Goal: Use online tool/utility: Utilize a website feature to perform a specific function

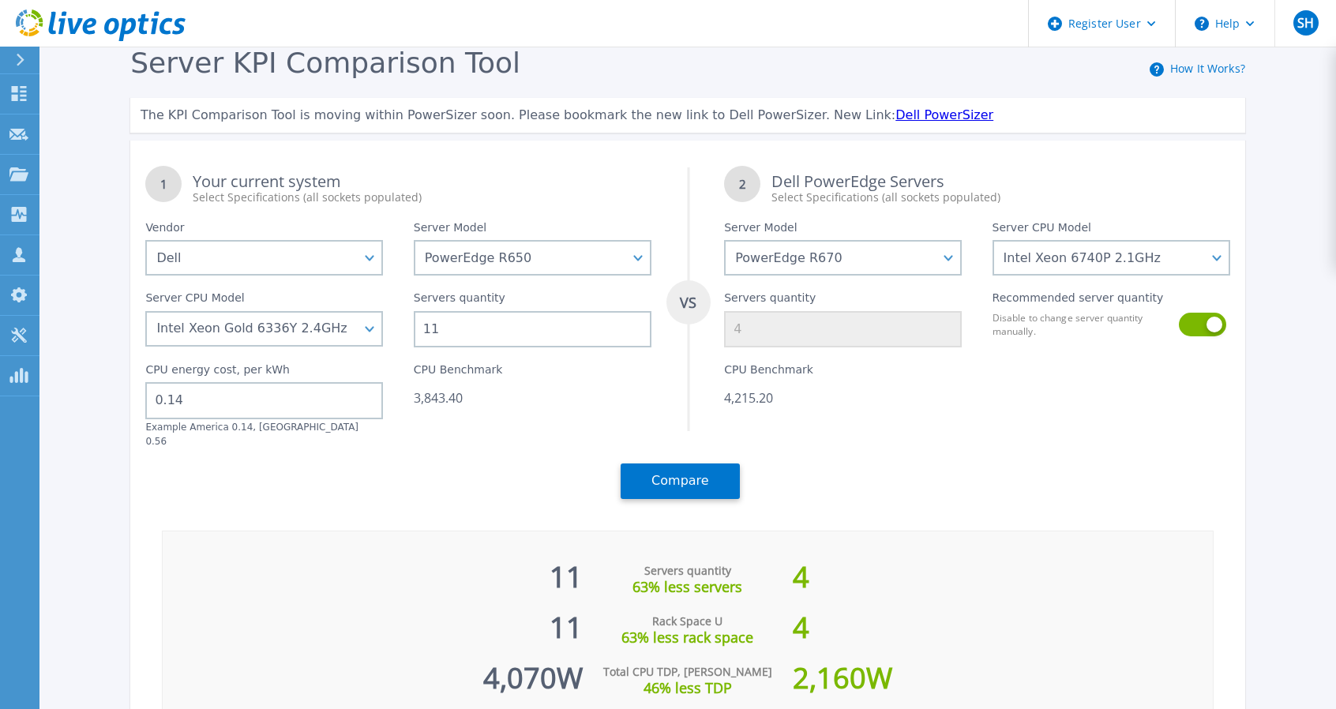
select select "Dell"
select select "PowerEdge R650"
select select "PowerEdge R670"
select select "312802"
select select "311805"
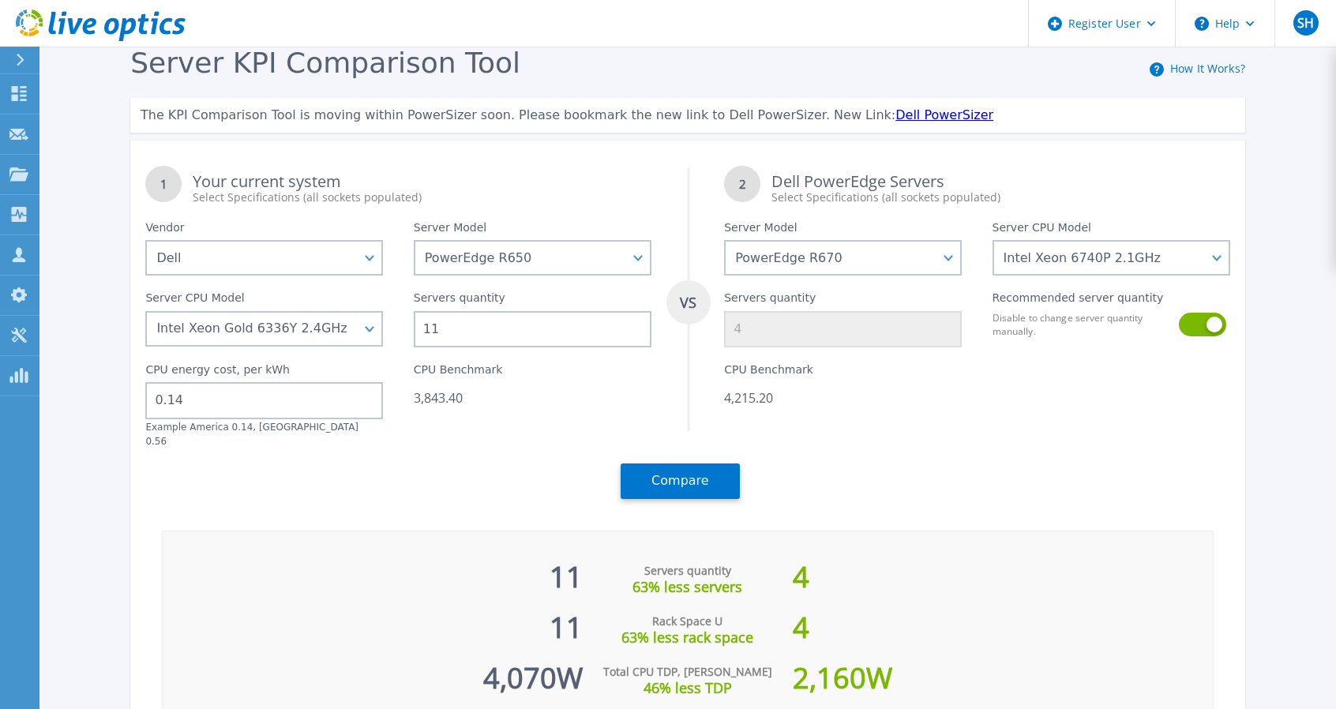
scroll to position [89, 0]
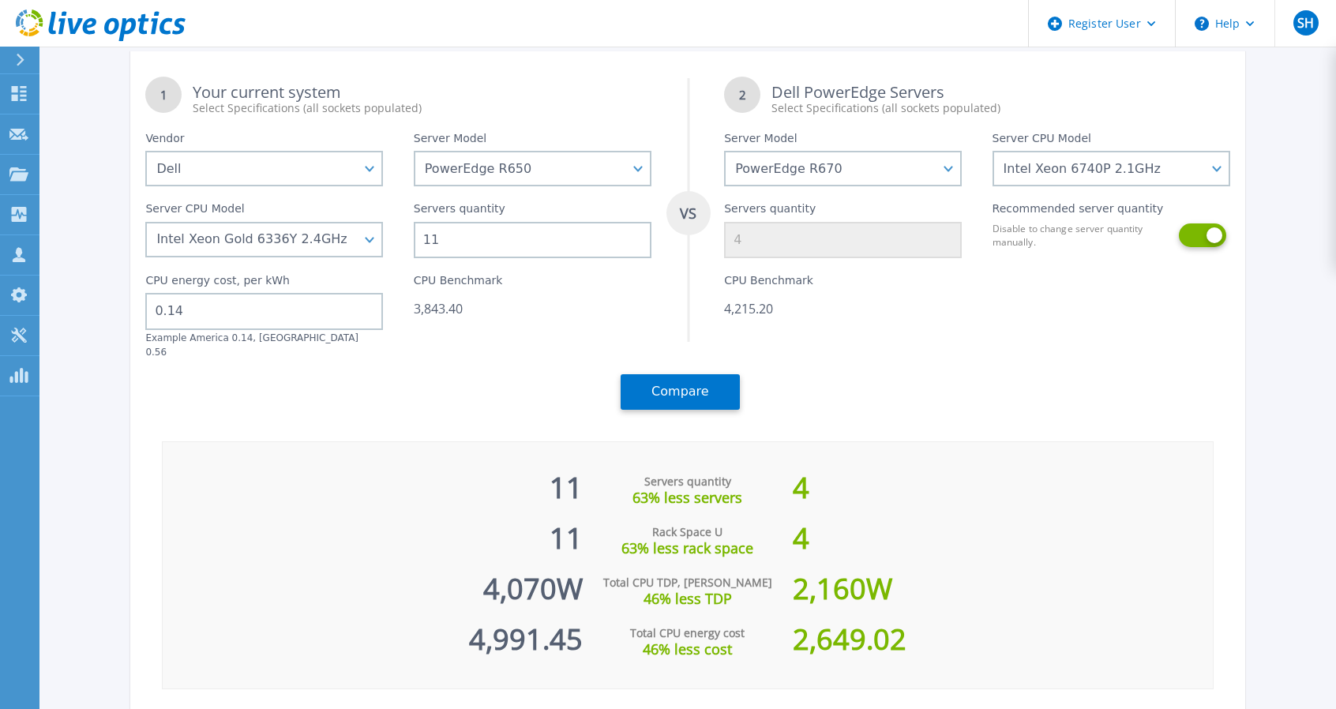
click at [1207, 230] on button at bounding box center [1201, 235] width 45 height 24
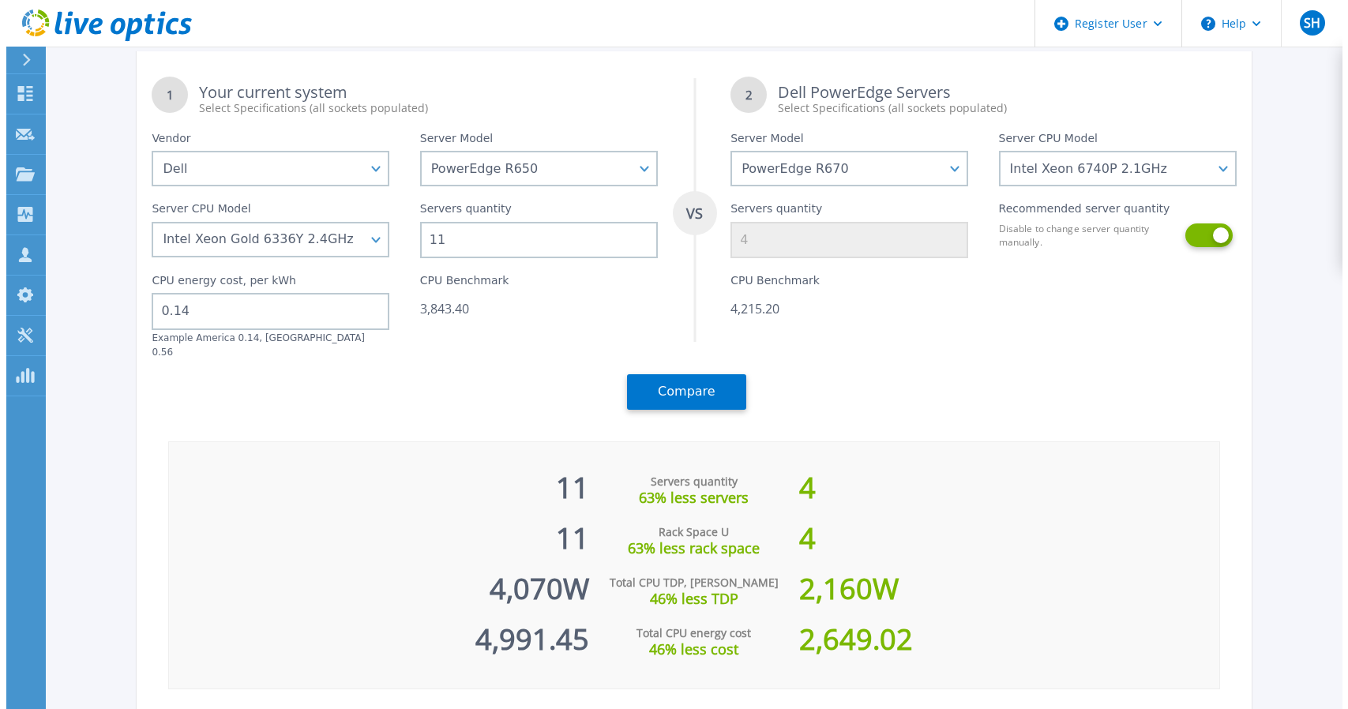
scroll to position [0, 0]
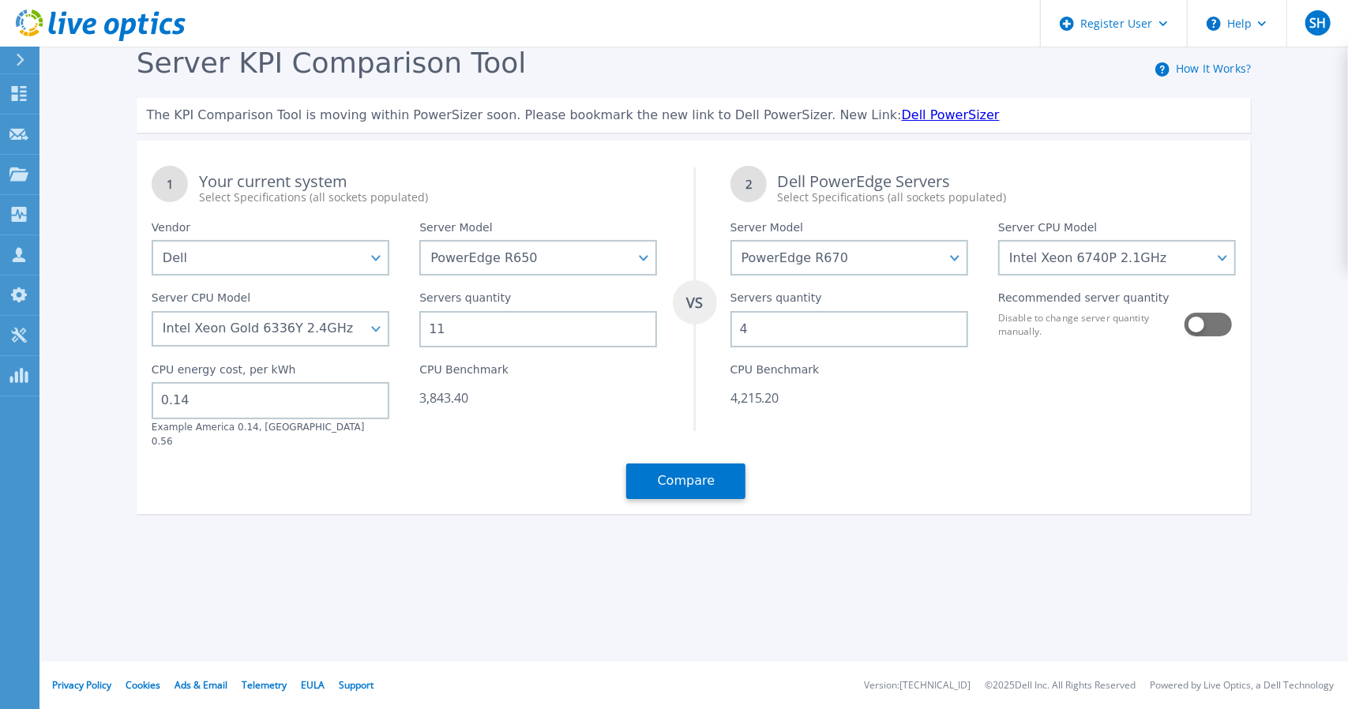
drag, startPoint x: 750, startPoint y: 328, endPoint x: 739, endPoint y: 328, distance: 11.1
click at [739, 328] on input "4" at bounding box center [849, 329] width 238 height 36
type input "5"
click at [700, 468] on button "Compare" at bounding box center [685, 481] width 119 height 36
drag, startPoint x: 879, startPoint y: 445, endPoint x: 816, endPoint y: 430, distance: 64.9
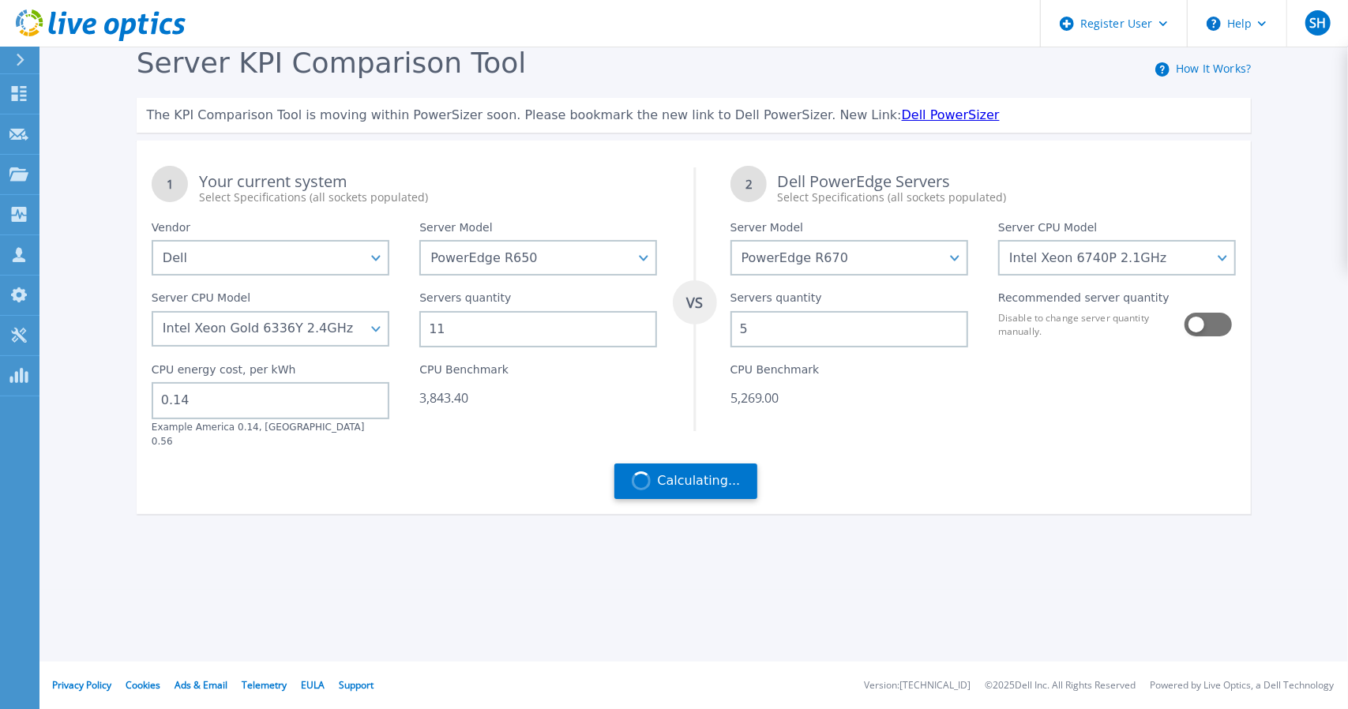
click at [816, 430] on div "CPU Benchmark 5,269.00" at bounding box center [849, 397] width 268 height 100
click at [700, 474] on span "Calculating..." at bounding box center [698, 481] width 83 height 14
click at [697, 412] on icon "VS" at bounding box center [695, 299] width 44 height 264
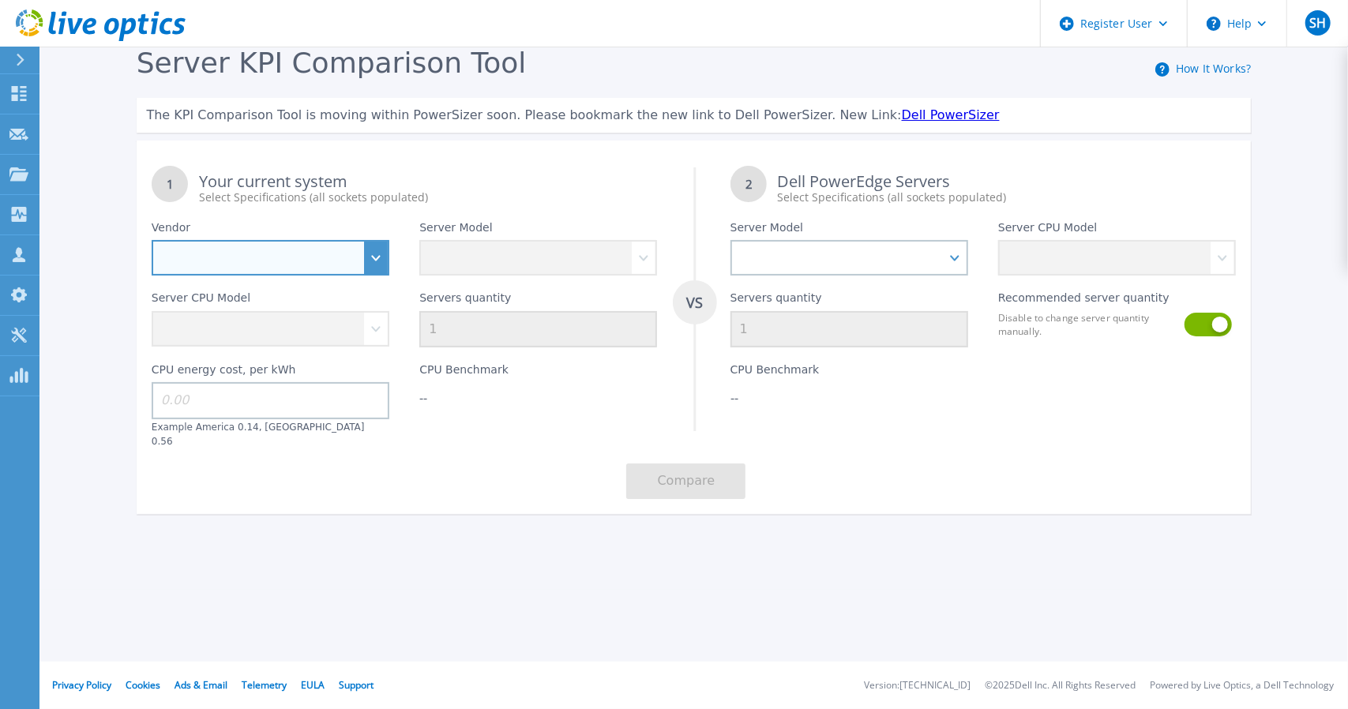
click at [351, 264] on select "Dell HPE Lenovo Supermicro" at bounding box center [271, 258] width 238 height 36
select select "Dell"
click at [152, 240] on select "Dell HPE Lenovo Supermicro" at bounding box center [271, 258] width 238 height 36
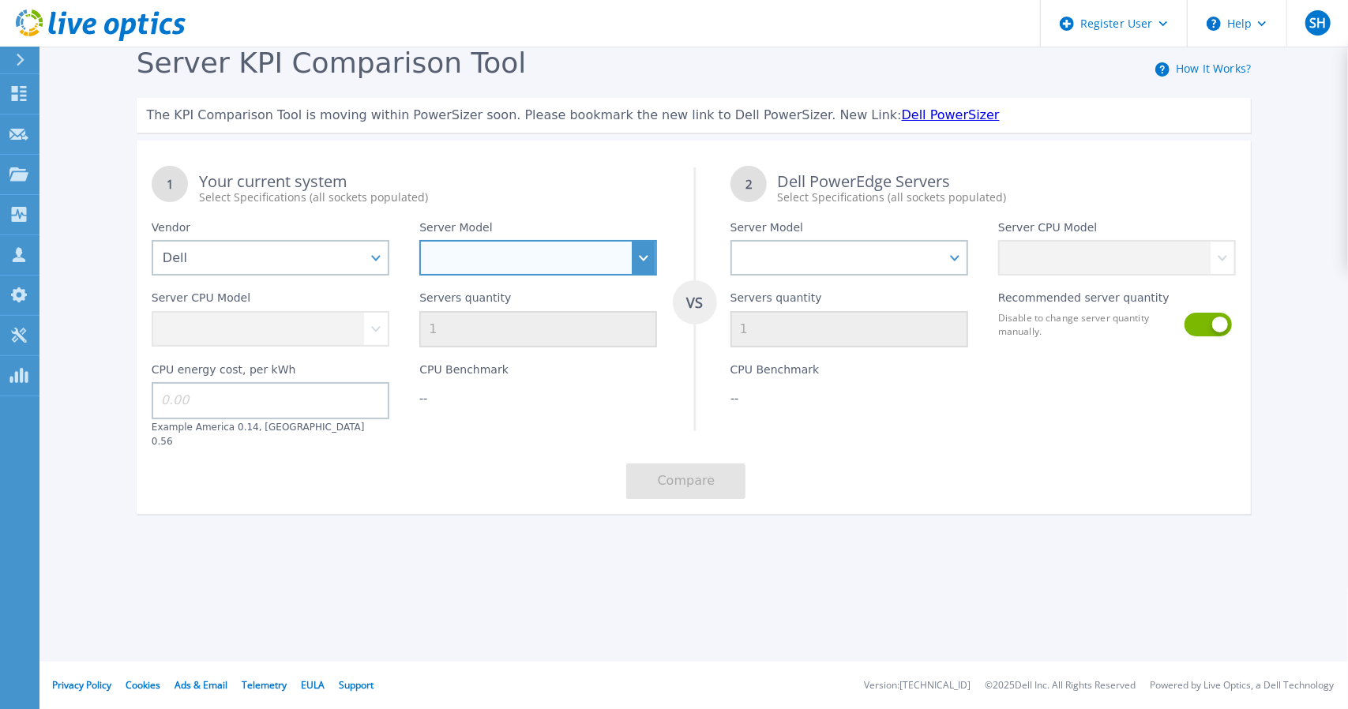
click at [517, 263] on select "PowerEdge C6520 PowerEdge C6525 PowerEdge HS5610 PowerEdge HS5620 PowerEdge R24…" at bounding box center [538, 258] width 238 height 36
select select "PowerEdge R650"
click at [419, 240] on select "PowerEdge C6520 PowerEdge C6525 PowerEdge HS5610 PowerEdge HS5620 PowerEdge R24…" at bounding box center [538, 258] width 238 height 36
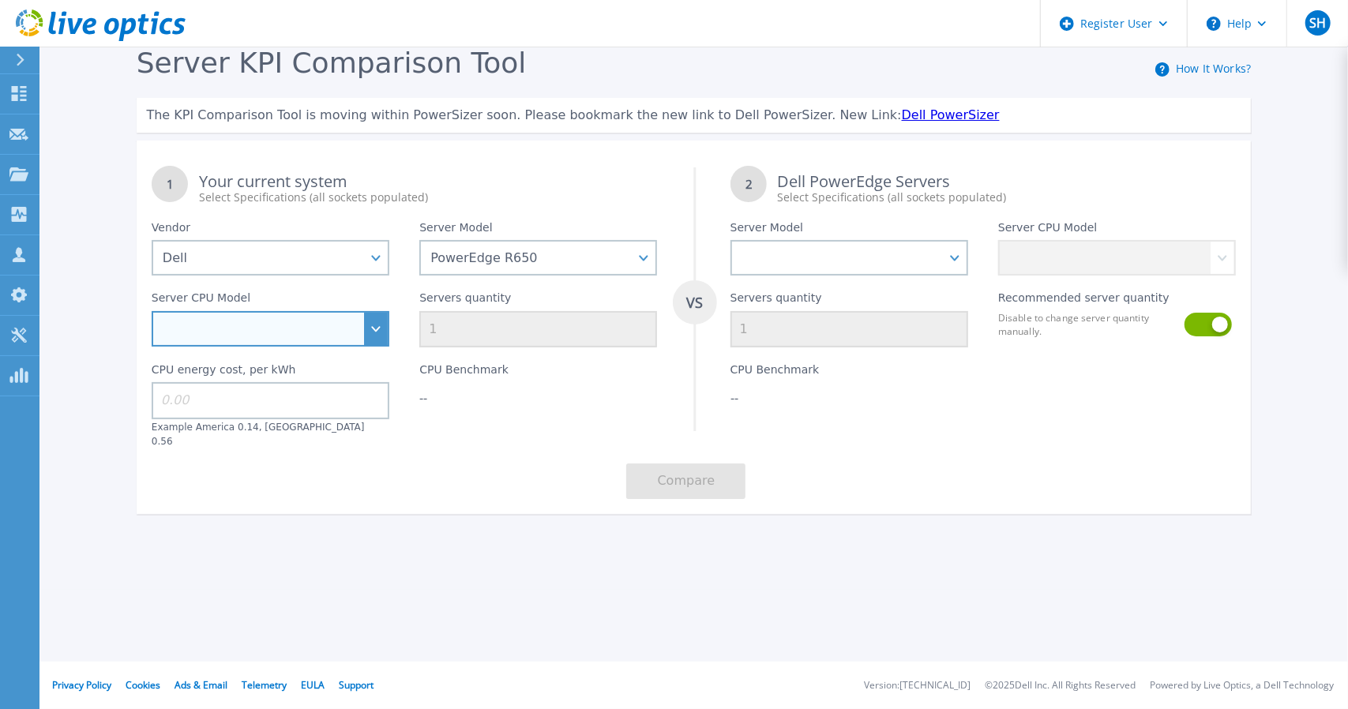
click at [259, 337] on select "Intel Xeon Gold 6312U 2.4GHz Intel Xeon Platinum 8352M 2.3GHz Intel Xeon Platin…" at bounding box center [271, 329] width 238 height 36
select select "311805"
click at [152, 311] on select "Intel Xeon Gold 6312U 2.4GHz Intel Xeon Platinum 8352M 2.3GHz Intel Xeon Platin…" at bounding box center [271, 329] width 238 height 36
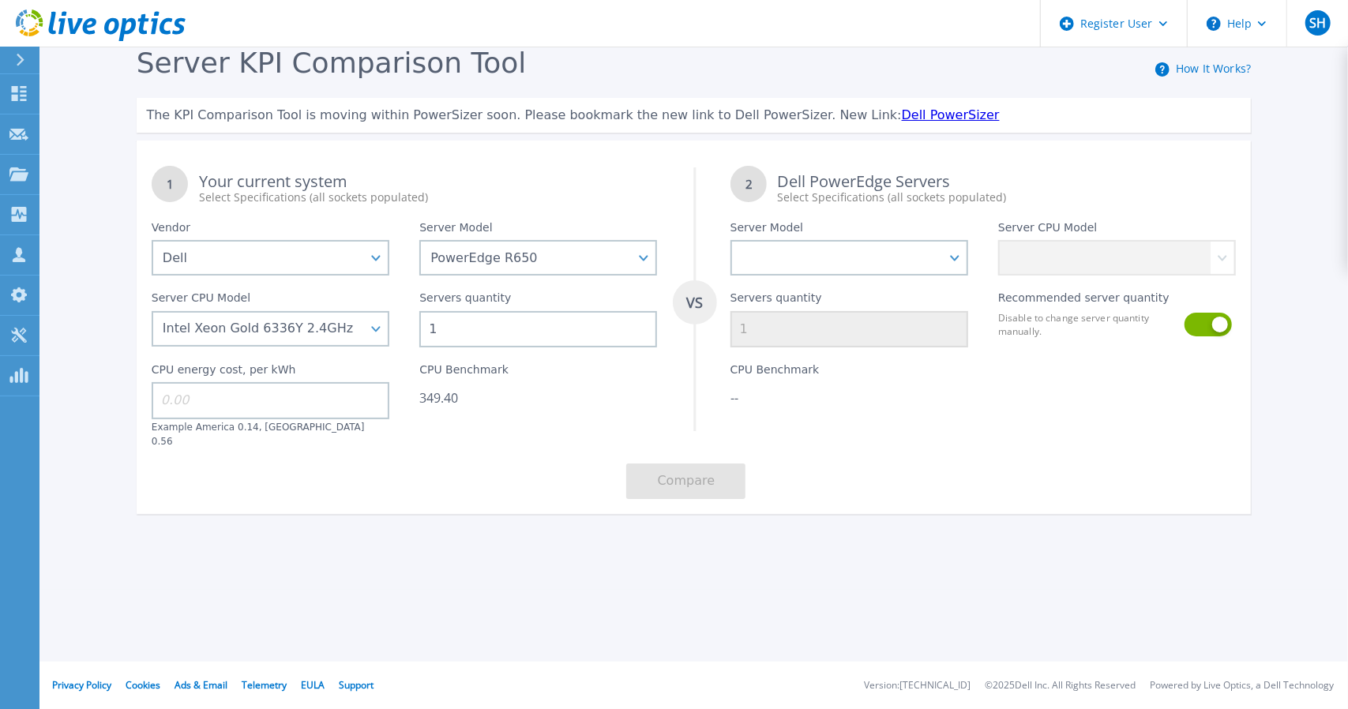
click at [466, 320] on input "1" at bounding box center [538, 329] width 238 height 36
type input "11"
click at [264, 400] on input at bounding box center [271, 400] width 238 height 36
type input "0.14"
click at [387, 442] on div "1 Your current system Select Specifications (all sockets populated) VS 2 Dell P…" at bounding box center [694, 332] width 1115 height 363
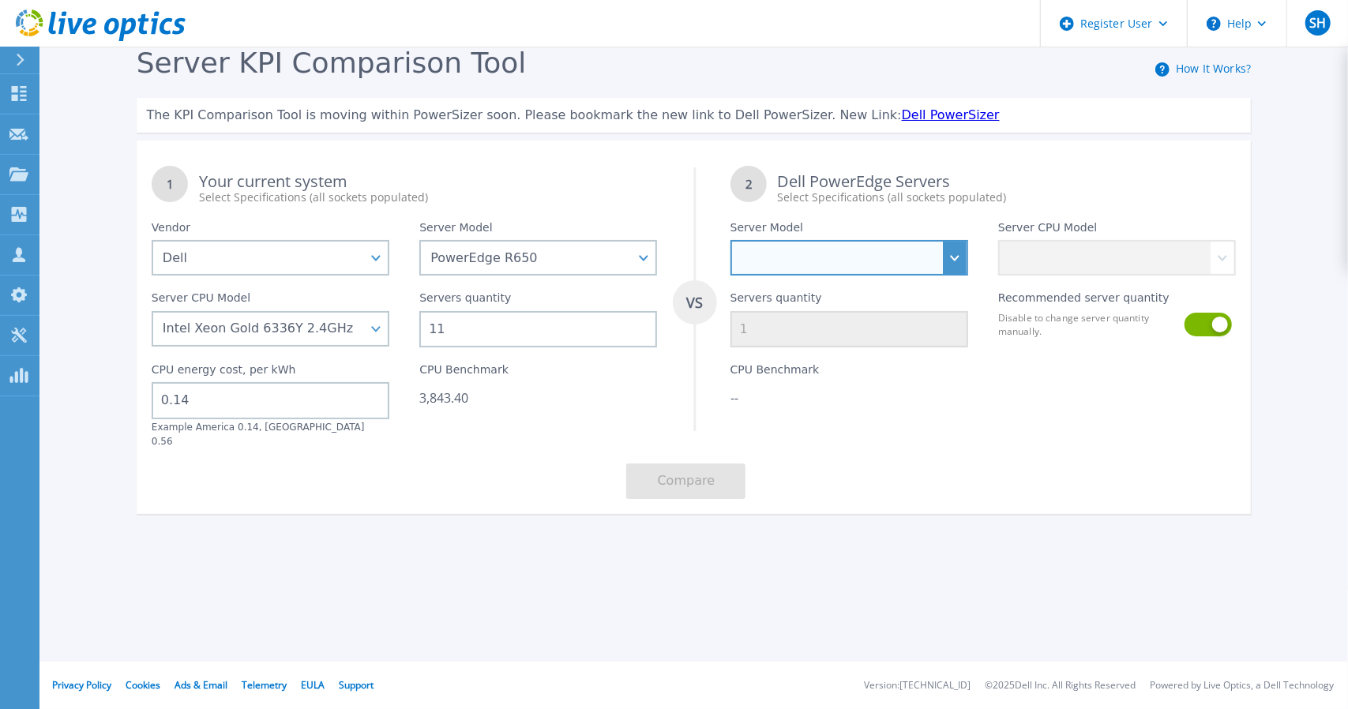
click at [920, 252] on select "PowerEdge C6520 PowerEdge C6525 PowerEdge HS5610 PowerEdge HS5620 PowerEdge R24…" at bounding box center [849, 258] width 238 height 36
select select "PowerEdge R670"
click at [730, 240] on select "PowerEdge C6520 PowerEdge C6525 PowerEdge HS5610 PowerEdge HS5620 PowerEdge R24…" at bounding box center [849, 258] width 238 height 36
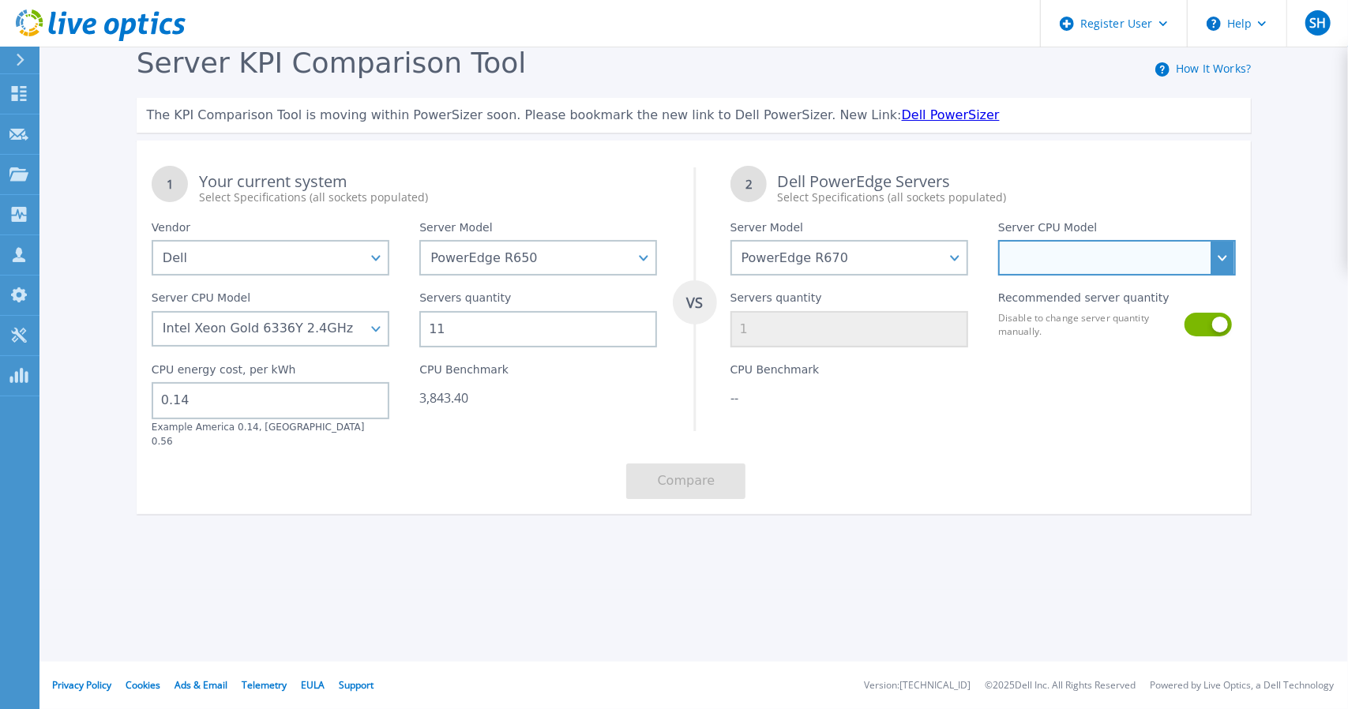
click at [1143, 245] on select "Intel Xeon 6780E 2.2GHz Intel Xeon 6730P 2.5GHz Intel Xeon 6740P 2.1GHz Intel X…" at bounding box center [1117, 258] width 238 height 36
select select "312802"
click at [998, 240] on select "Intel Xeon 6780E 2.2GHz Intel Xeon 6730P 2.5GHz Intel Xeon 6740P 2.1GHz Intel X…" at bounding box center [1117, 258] width 238 height 36
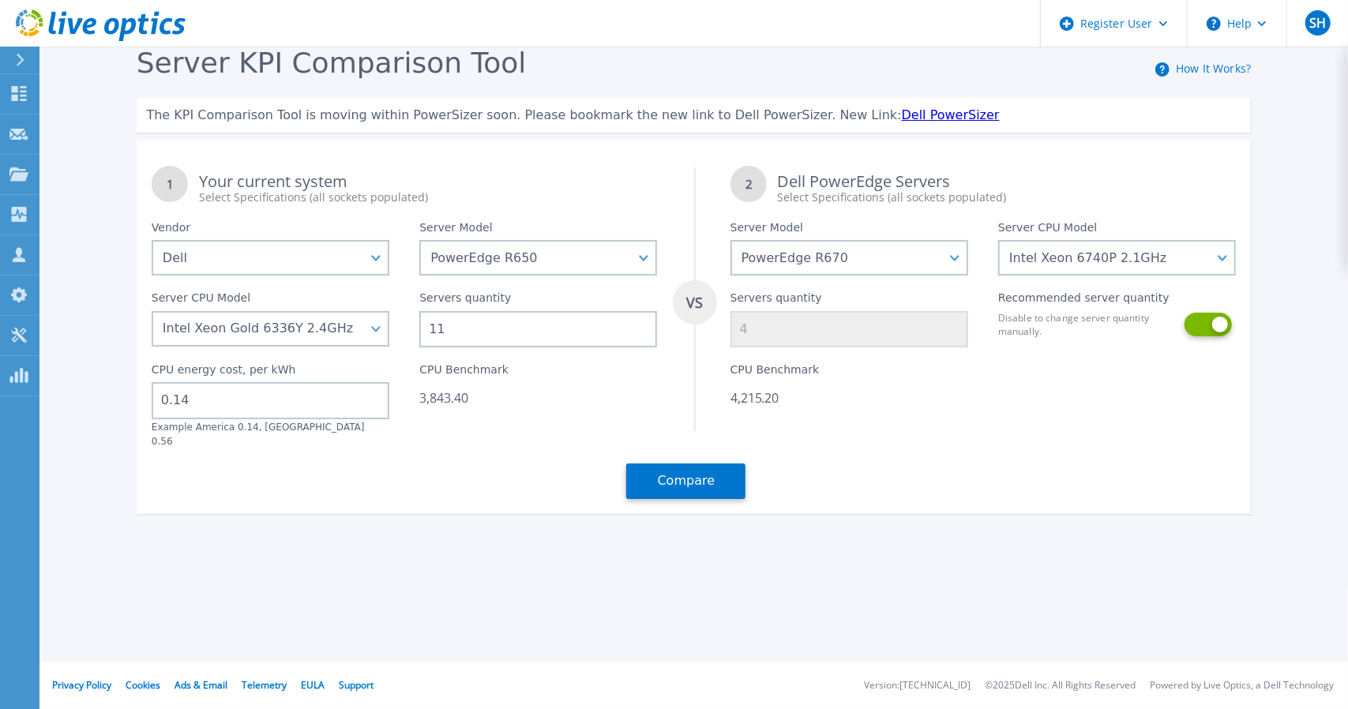
click at [1210, 331] on button at bounding box center [1206, 325] width 45 height 24
drag, startPoint x: 776, startPoint y: 329, endPoint x: 705, endPoint y: 323, distance: 71.3
click at [705, 323] on div "1 Your current system Select Specifications (all sockets populated) VS 2 Dell P…" at bounding box center [694, 332] width 1115 height 363
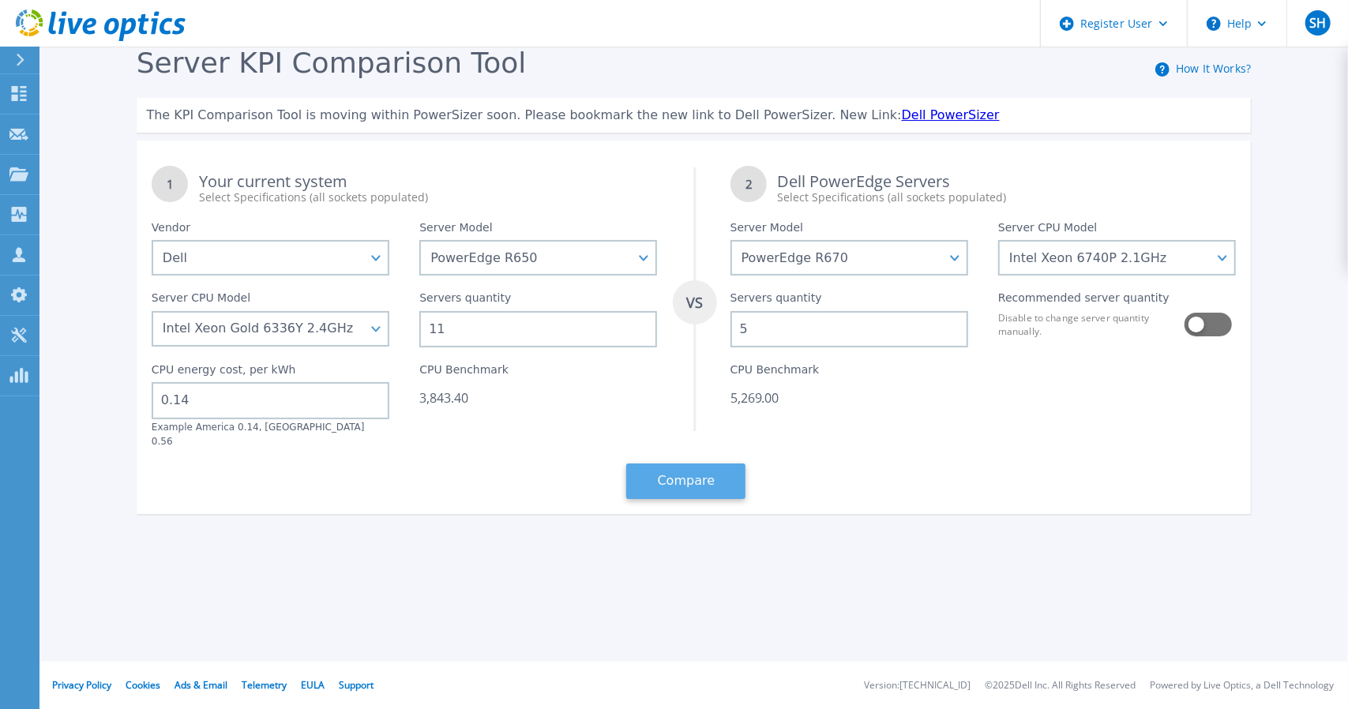
type input "5"
click at [715, 471] on button "Compare" at bounding box center [685, 481] width 119 height 36
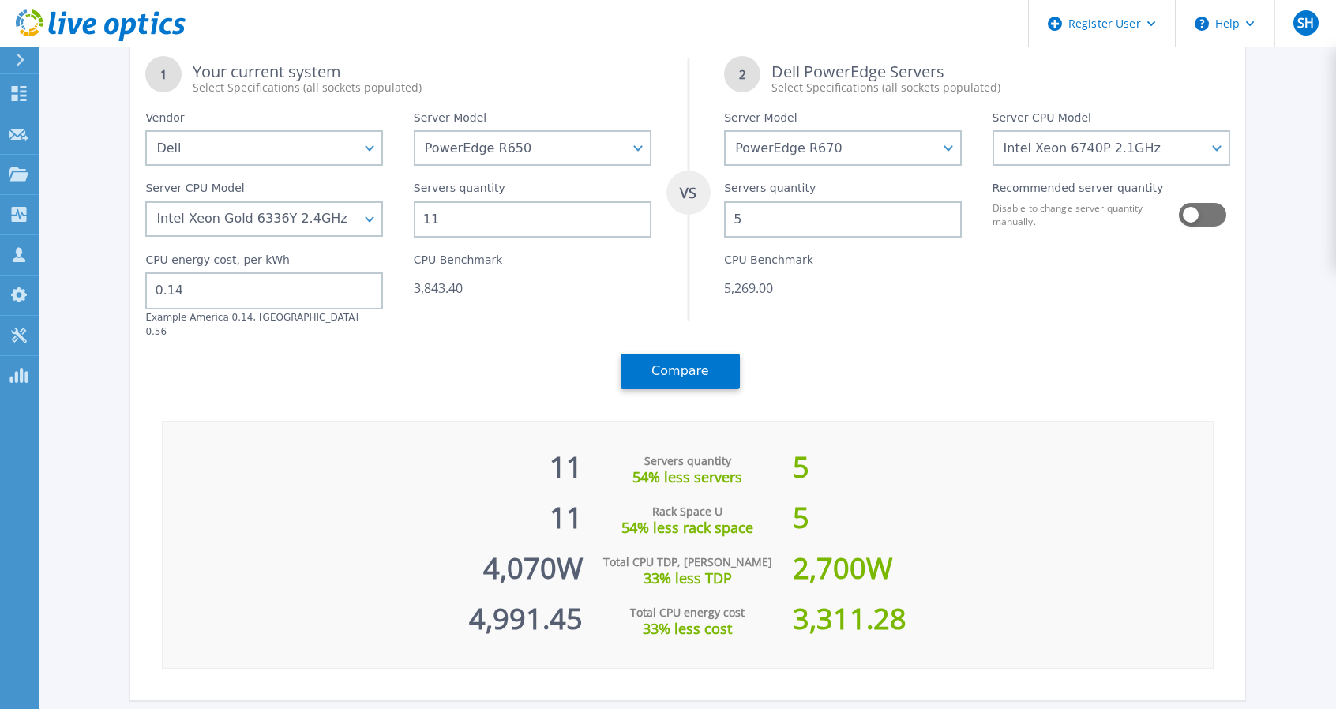
scroll to position [111, 0]
click at [1112, 285] on div at bounding box center [1111, 287] width 268 height 100
click at [1176, 146] on select "Intel Xeon 6780E 2.2GHz Intel Xeon 6730P 2.5GHz Intel Xeon 6740P 2.1GHz Intel X…" at bounding box center [1112, 147] width 238 height 36
select select "312803"
click at [998, 165] on select "Intel Xeon 6780E 2.2GHz Intel Xeon 6730P 2.5GHz Intel Xeon 6740P 2.1GHz Intel X…" at bounding box center [1112, 147] width 238 height 36
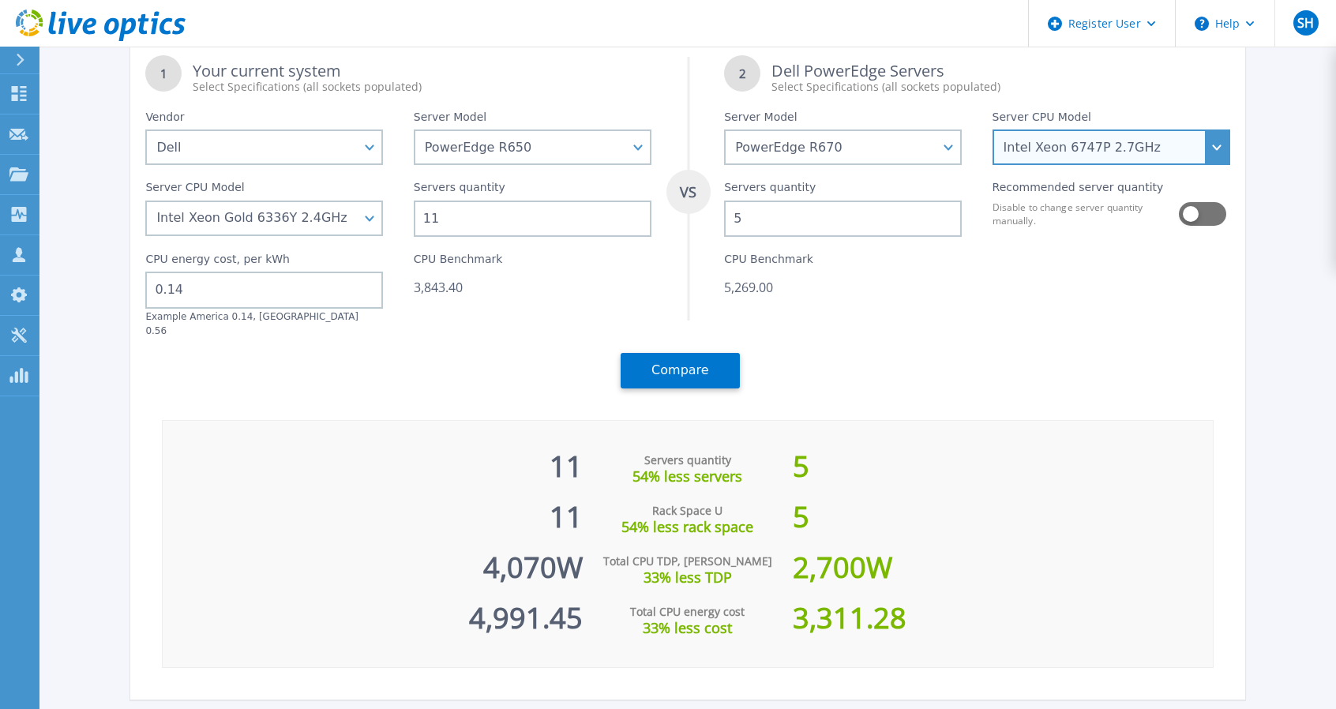
scroll to position [0, 0]
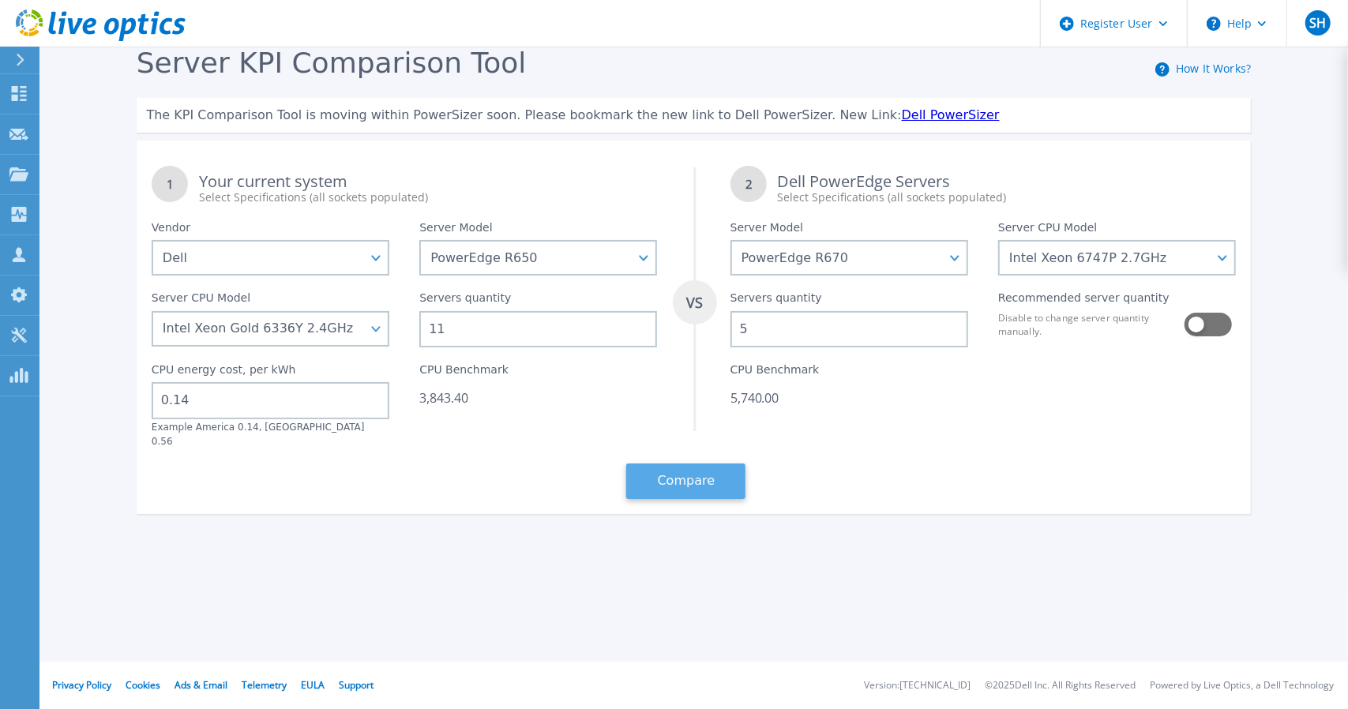
click at [711, 467] on button "Compare" at bounding box center [685, 481] width 119 height 36
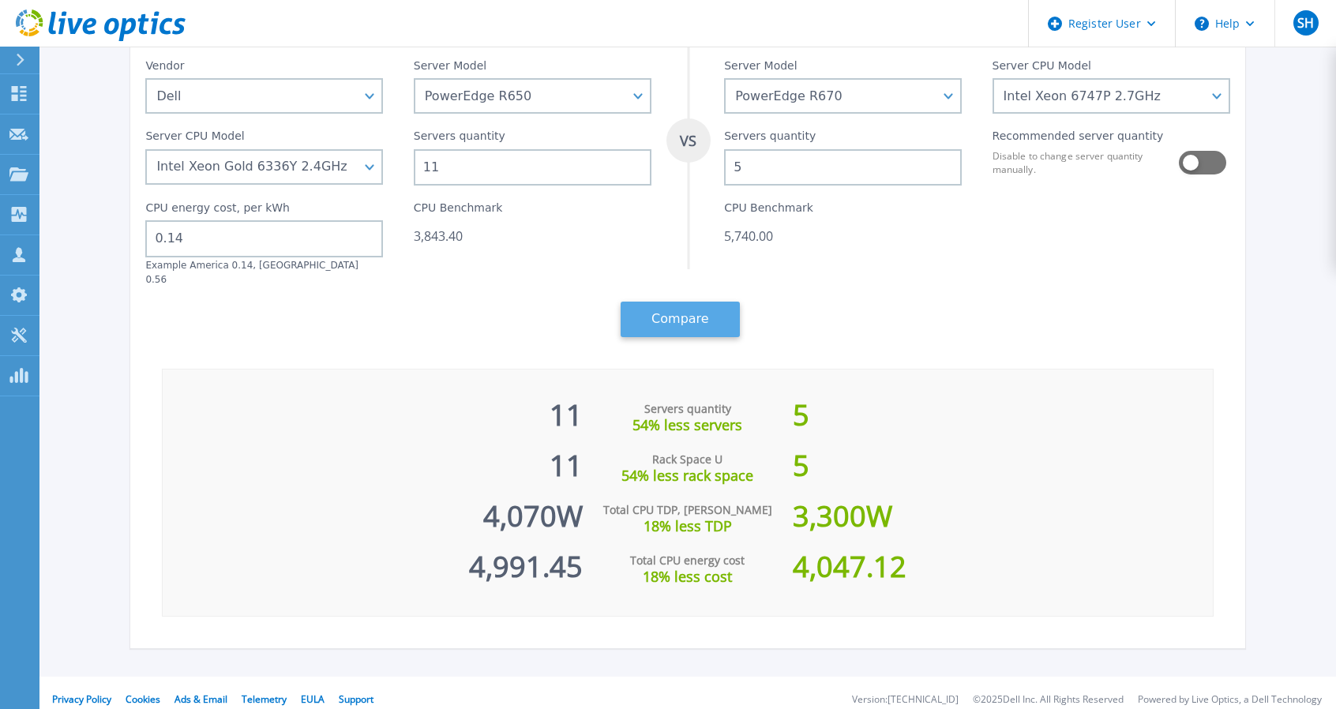
scroll to position [162, 0]
click at [665, 302] on button "Compare" at bounding box center [680, 320] width 119 height 36
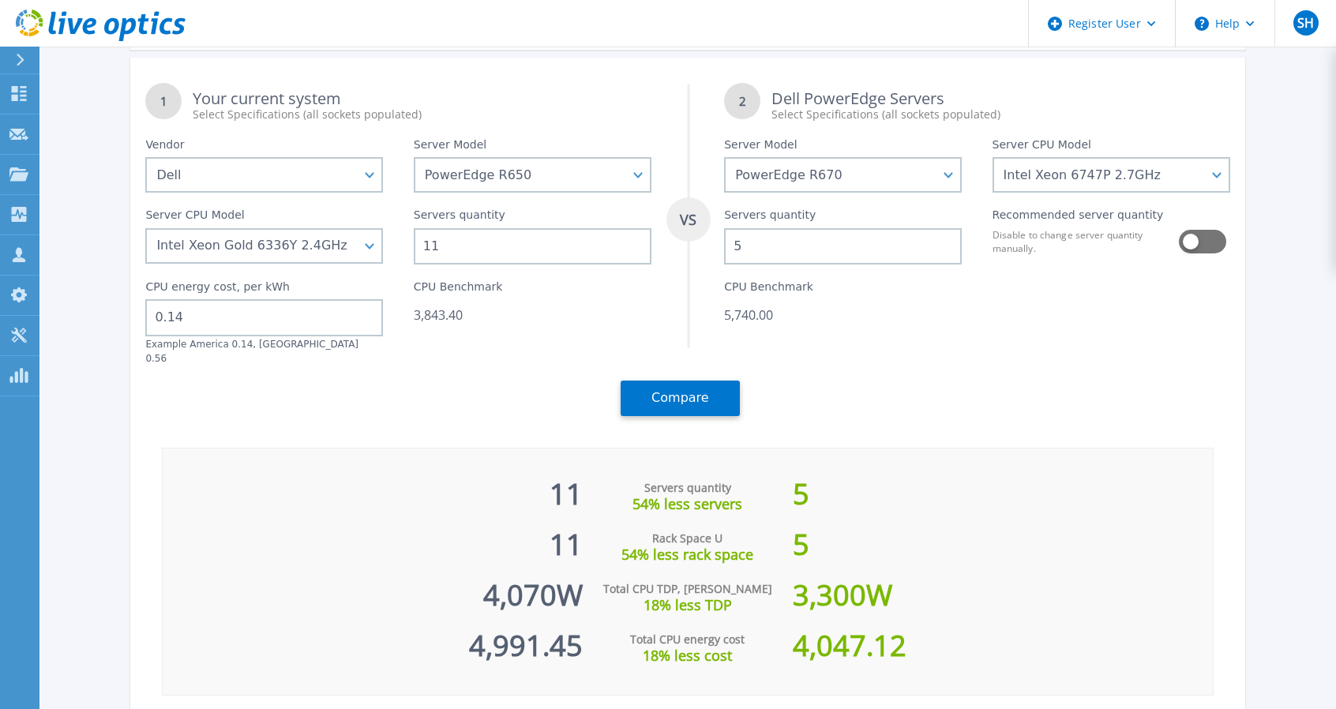
scroll to position [82, 0]
